Goal: Information Seeking & Learning: Learn about a topic

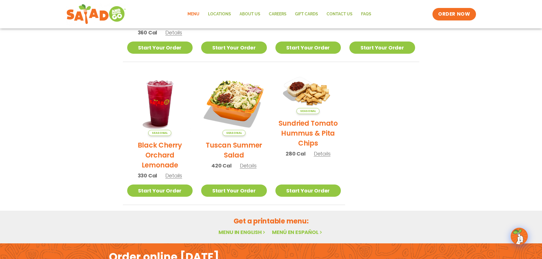
scroll to position [153, 0]
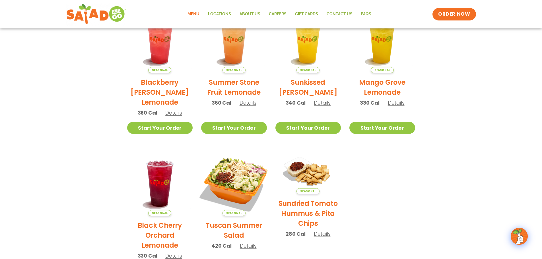
click at [231, 169] on img at bounding box center [233, 183] width 77 height 77
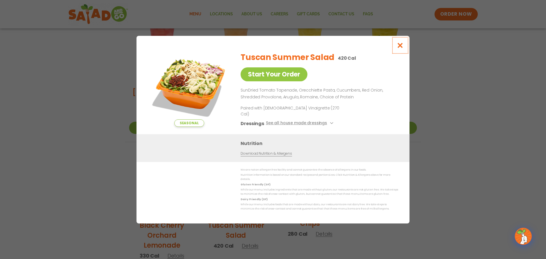
click at [401, 48] on icon "Close modal" at bounding box center [400, 45] width 7 height 6
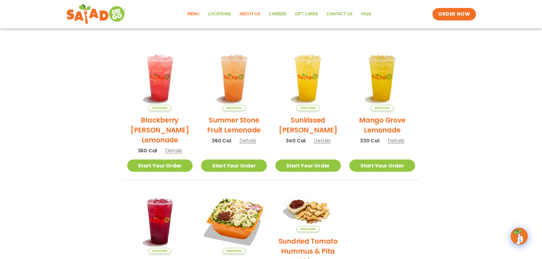
scroll to position [115, 0]
click at [218, 16] on link "Locations" at bounding box center [220, 14] width 32 height 13
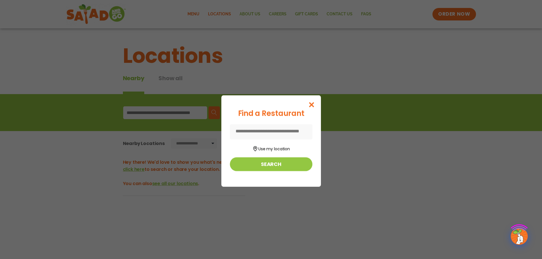
click at [193, 14] on div "Find a Restaurant Use my location Search" at bounding box center [271, 129] width 542 height 259
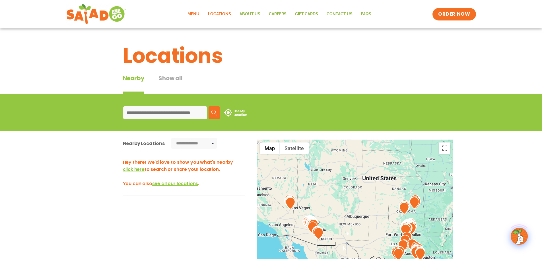
click at [195, 15] on link "Menu" at bounding box center [193, 14] width 20 height 13
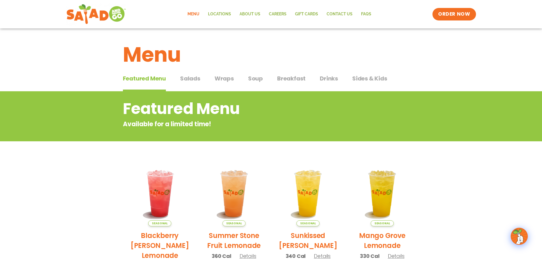
click at [194, 78] on span "Salads" at bounding box center [190, 78] width 20 height 9
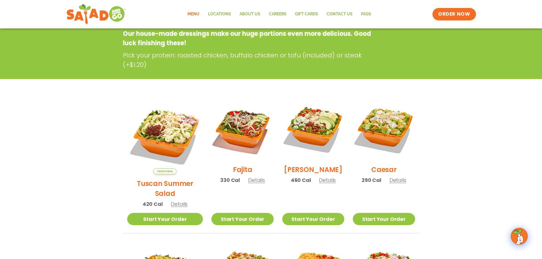
scroll to position [95, 0]
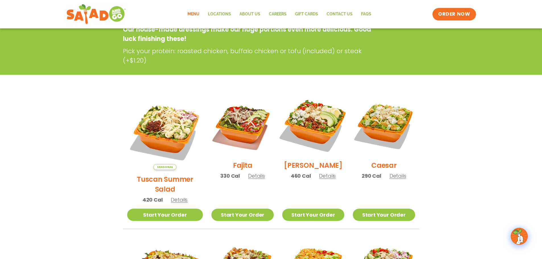
click at [320, 123] on img at bounding box center [313, 125] width 73 height 73
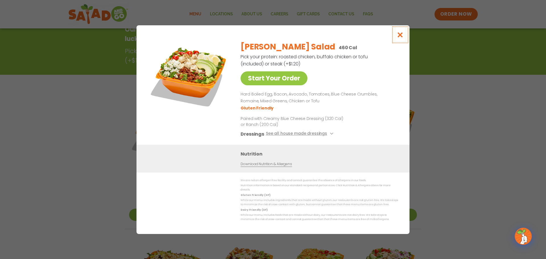
click at [403, 33] on icon "Close modal" at bounding box center [400, 35] width 7 height 6
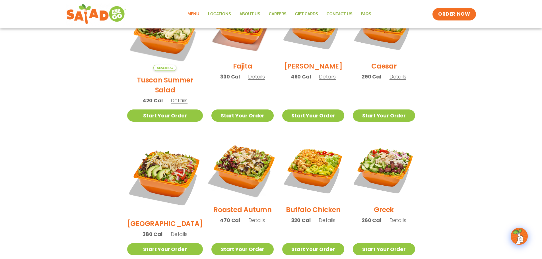
scroll to position [171, 0]
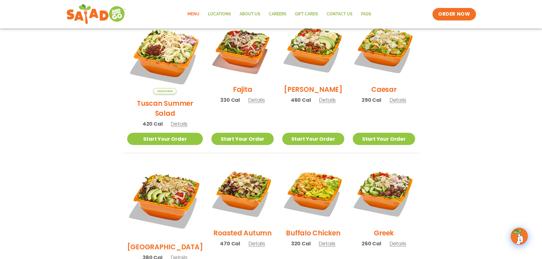
click at [314, 41] on img at bounding box center [313, 49] width 62 height 62
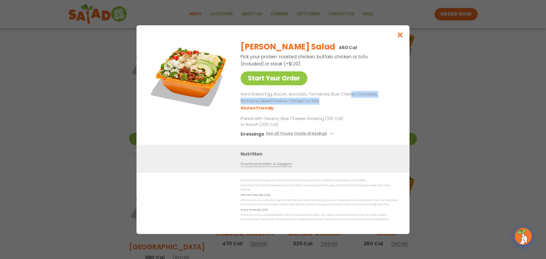
drag, startPoint x: 346, startPoint y: 95, endPoint x: 361, endPoint y: 100, distance: 15.6
click at [361, 100] on p "Hard Boiled Egg, Bacon, Avocado, Tomatoes, Blue Cheese Crumbles, Romaine, Mixed…" at bounding box center [318, 98] width 155 height 14
drag, startPoint x: 284, startPoint y: 94, endPoint x: 284, endPoint y: 102, distance: 8.0
click at [284, 102] on p "Hard Boiled Egg, Bacon, Avocado, Tomatoes, Blue Cheese Crumbles, Romaine, Mixed…" at bounding box center [318, 98] width 155 height 14
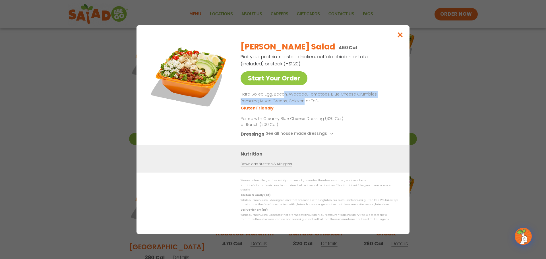
click at [284, 102] on p "Hard Boiled Egg, Bacon, Avocado, Tomatoes, Blue Cheese Crumbles, Romaine, Mixed…" at bounding box center [318, 98] width 155 height 14
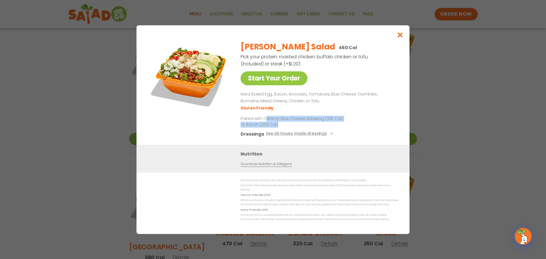
drag, startPoint x: 266, startPoint y: 119, endPoint x: 340, endPoint y: 124, distance: 73.6
click at [340, 124] on p "Paired with Creamy Blue Cheese Dressing (320 Cal) or Ranch (200 Cal)" at bounding box center [293, 121] width 105 height 12
click at [306, 124] on p "Paired with Creamy Blue Cheese Dressing (320 Cal) or Ranch (200 Cal)" at bounding box center [293, 121] width 105 height 12
click at [398, 33] on icon "Close modal" at bounding box center [400, 35] width 7 height 6
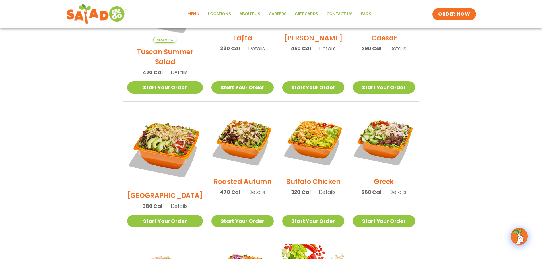
scroll to position [227, 0]
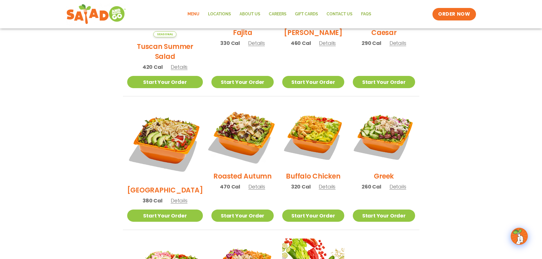
click at [234, 118] on img at bounding box center [242, 136] width 73 height 73
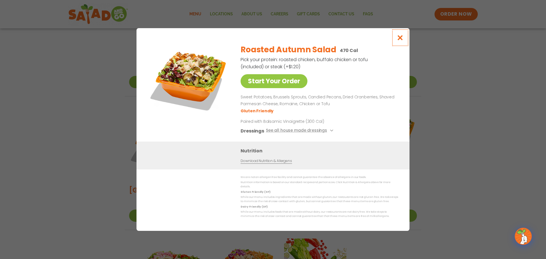
drag, startPoint x: 404, startPoint y: 40, endPoint x: 398, endPoint y: 31, distance: 10.6
click at [402, 36] on button "Close modal" at bounding box center [400, 37] width 18 height 19
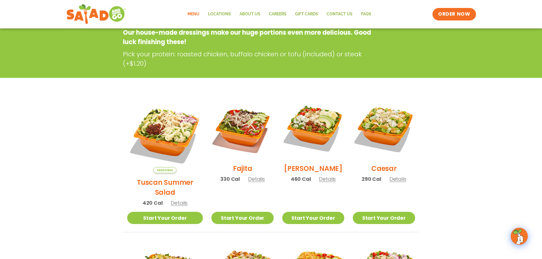
scroll to position [0, 0]
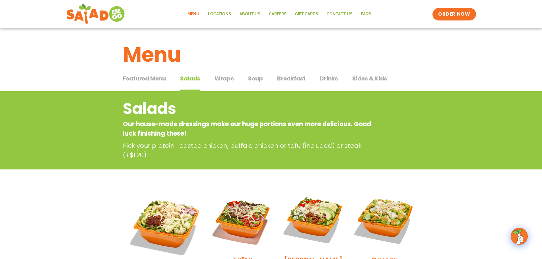
click at [367, 100] on h2 "Salads" at bounding box center [248, 108] width 251 height 23
